Goal: Navigation & Orientation: Find specific page/section

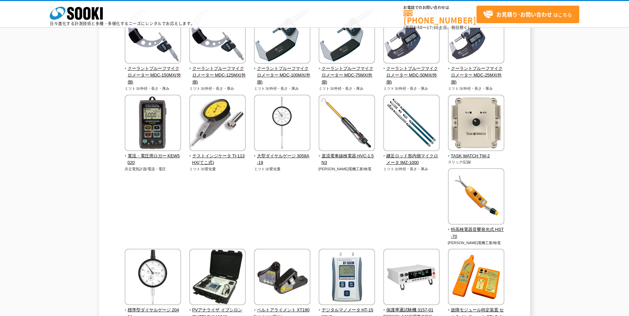
scroll to position [431, 0]
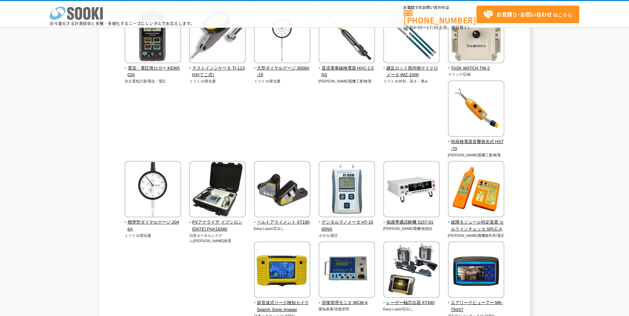
click at [90, 12] on icon "株式会社 ソーキ" at bounding box center [76, 13] width 53 height 13
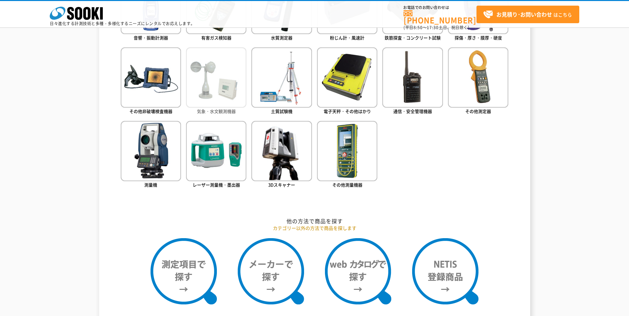
scroll to position [431, 0]
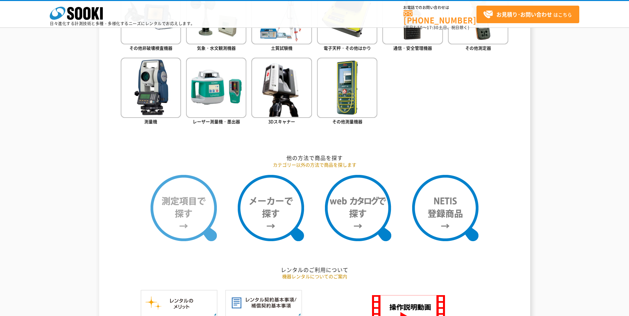
click at [178, 210] on img at bounding box center [183, 208] width 66 height 66
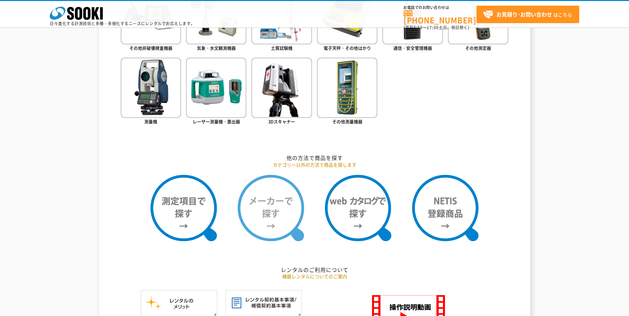
click at [266, 199] on img at bounding box center [271, 208] width 66 height 66
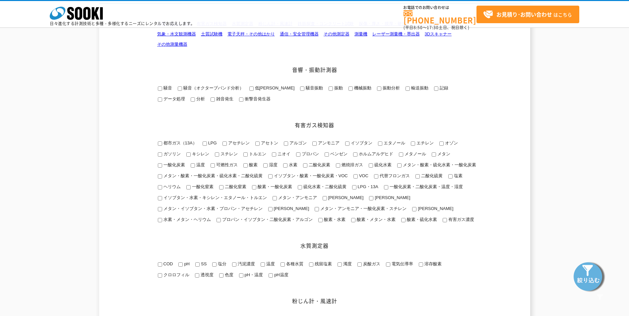
scroll to position [166, 0]
